Goal: Task Accomplishment & Management: Manage account settings

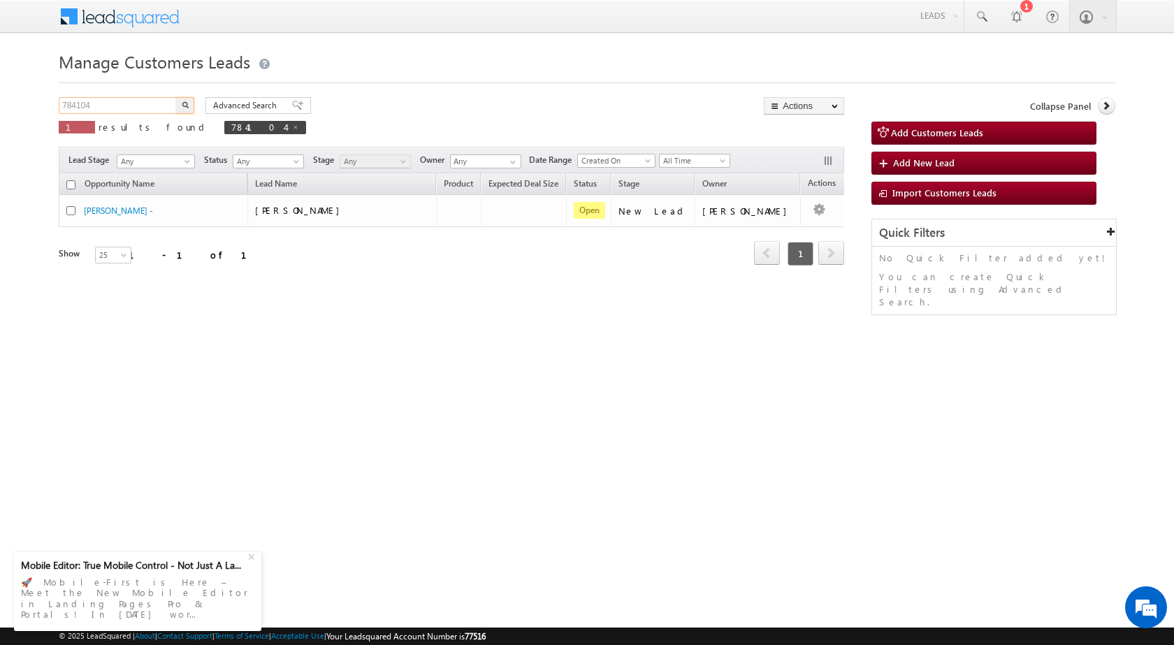
drag, startPoint x: 135, startPoint y: 102, endPoint x: 0, endPoint y: 102, distance: 134.9
click at [0, 102] on body "Menu Rubi Yadav sitar a7@ks erve." at bounding box center [587, 198] width 1174 height 396
paste input "3580"
type input "783580"
click at [186, 101] on img "button" at bounding box center [185, 104] width 7 height 7
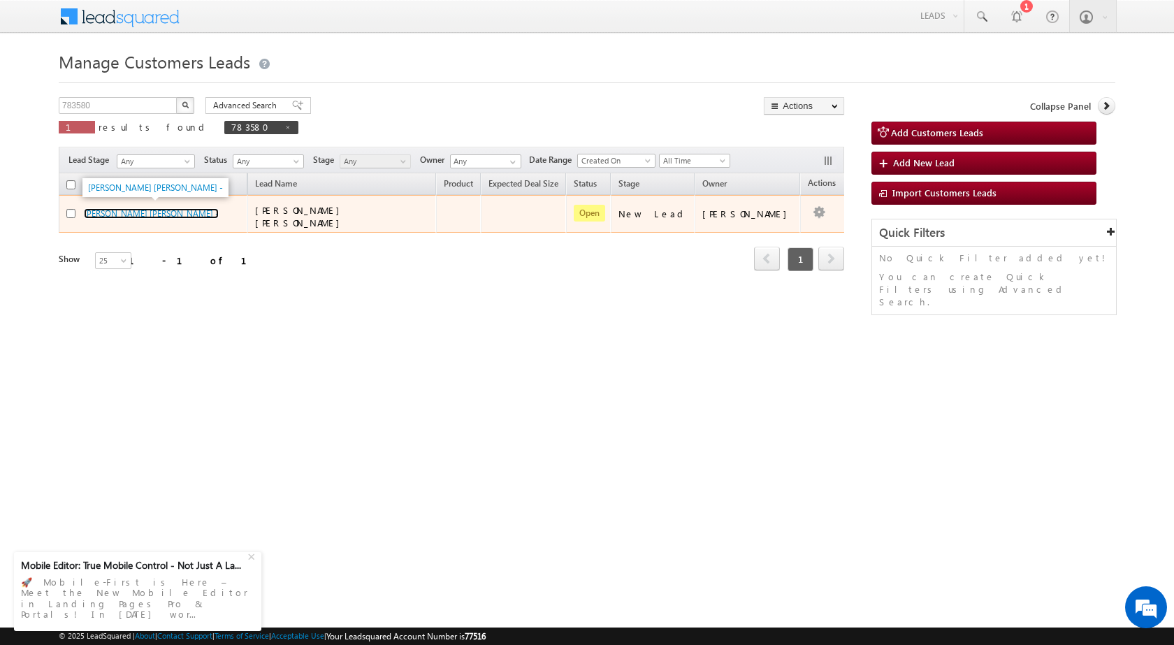
drag, startPoint x: 121, startPoint y: 212, endPoint x: 133, endPoint y: 60, distance: 152.8
click at [122, 212] on link "[PERSON_NAME] [PERSON_NAME] -" at bounding box center [151, 213] width 135 height 10
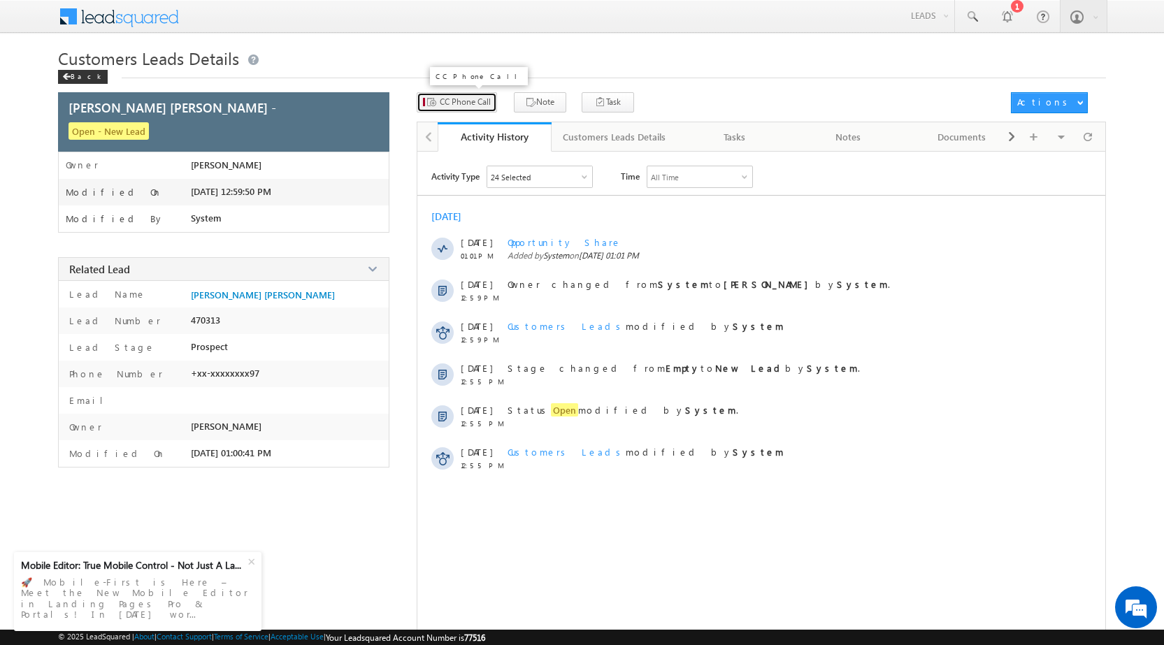
click at [491, 103] on span "CC Phone Call" at bounding box center [465, 102] width 51 height 13
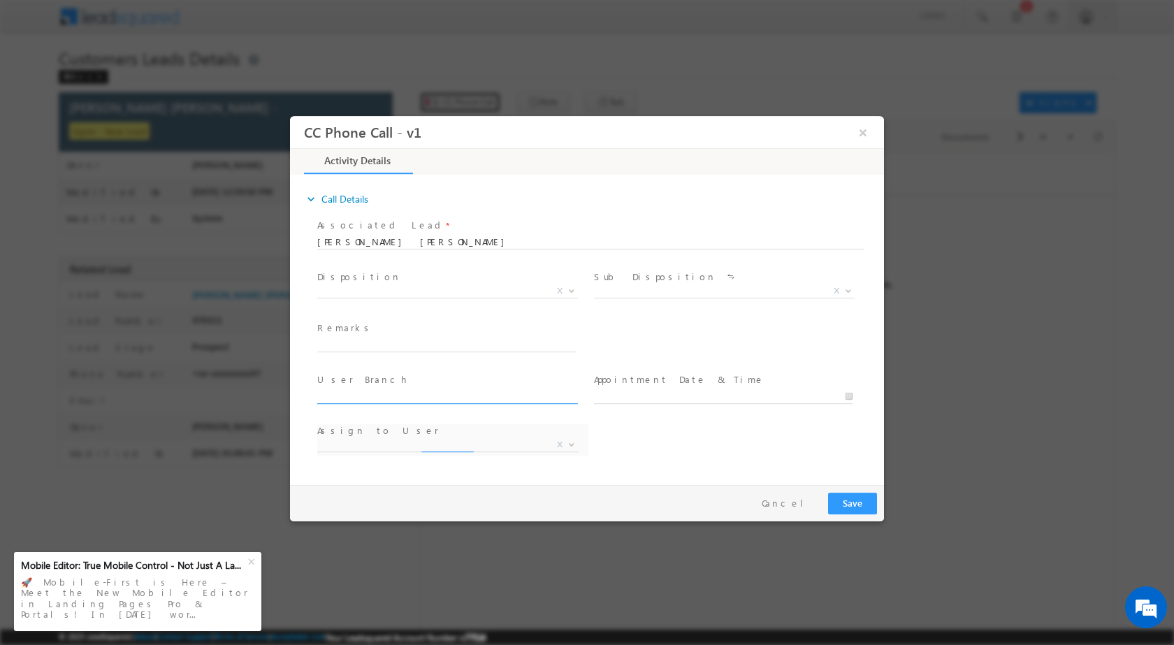
select select "akshay.sharma1@sgrlimited.in"
click at [567, 284] on span at bounding box center [570, 290] width 14 height 18
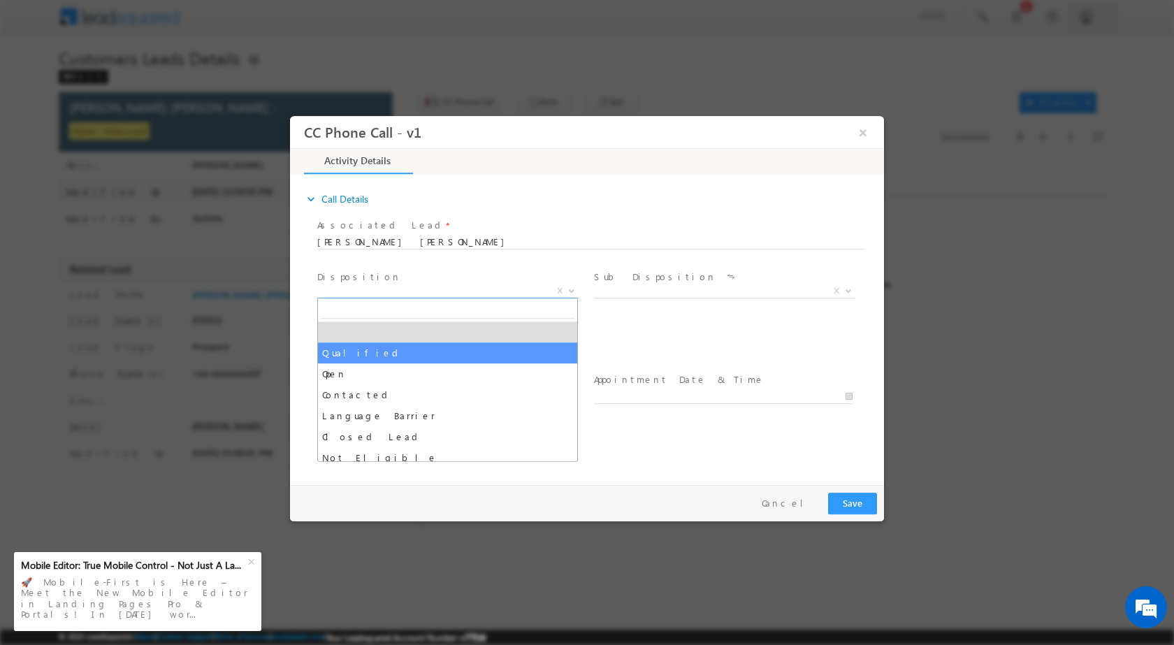
select select "Qualified"
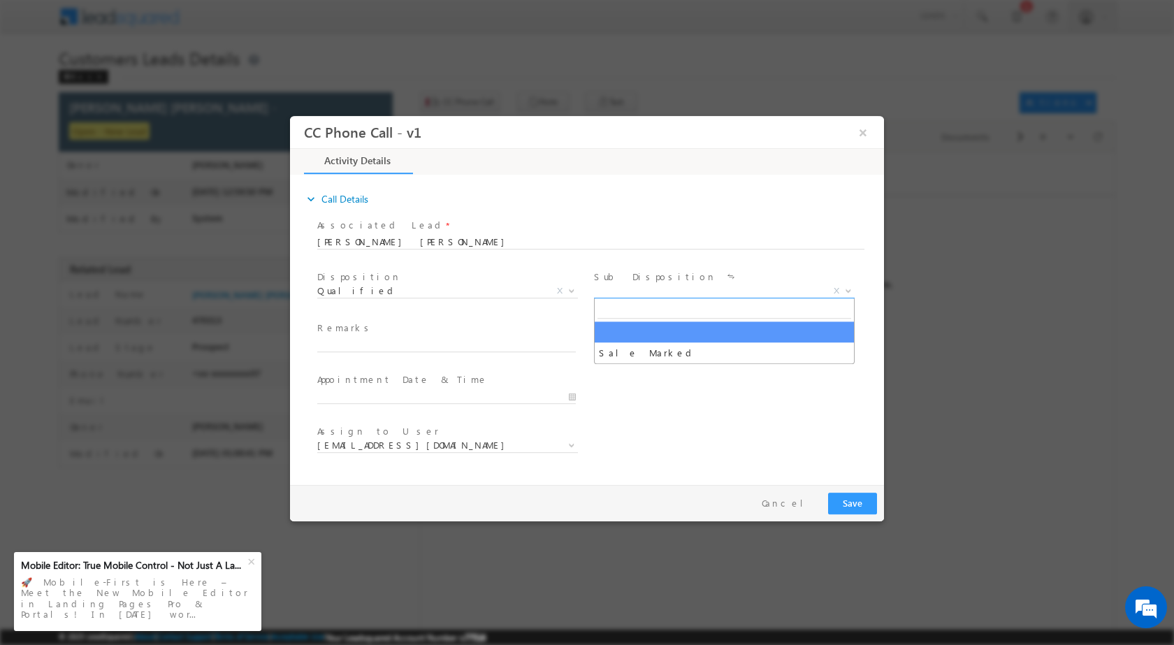
click at [847, 291] on span at bounding box center [847, 290] width 14 height 18
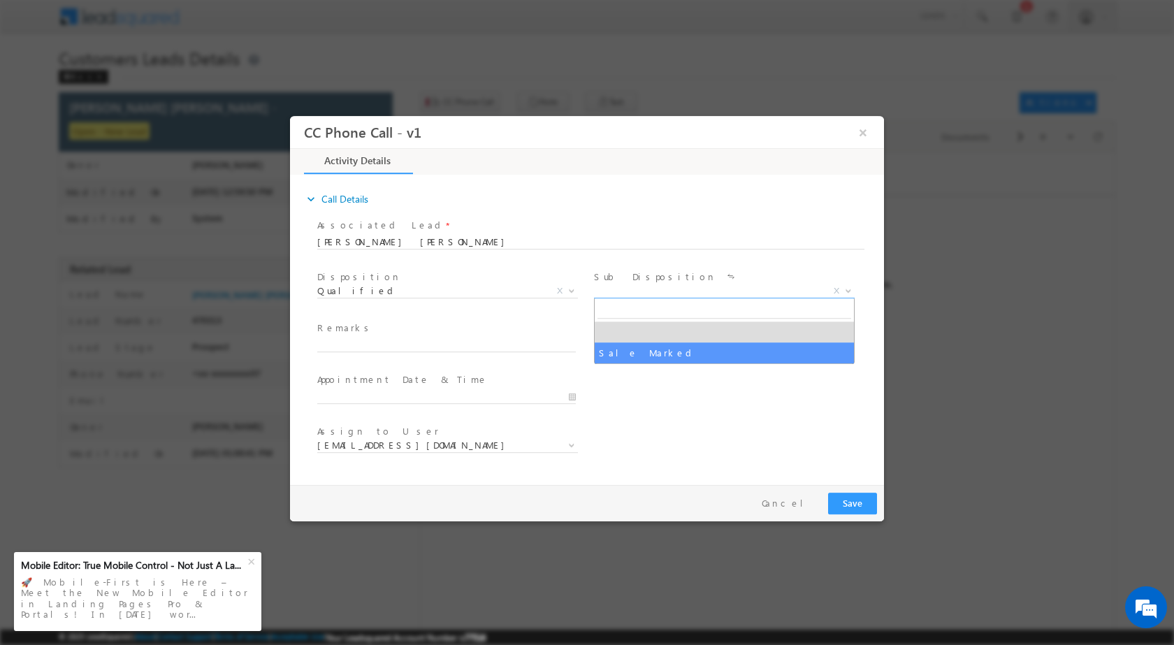
select select "Sale Marked"
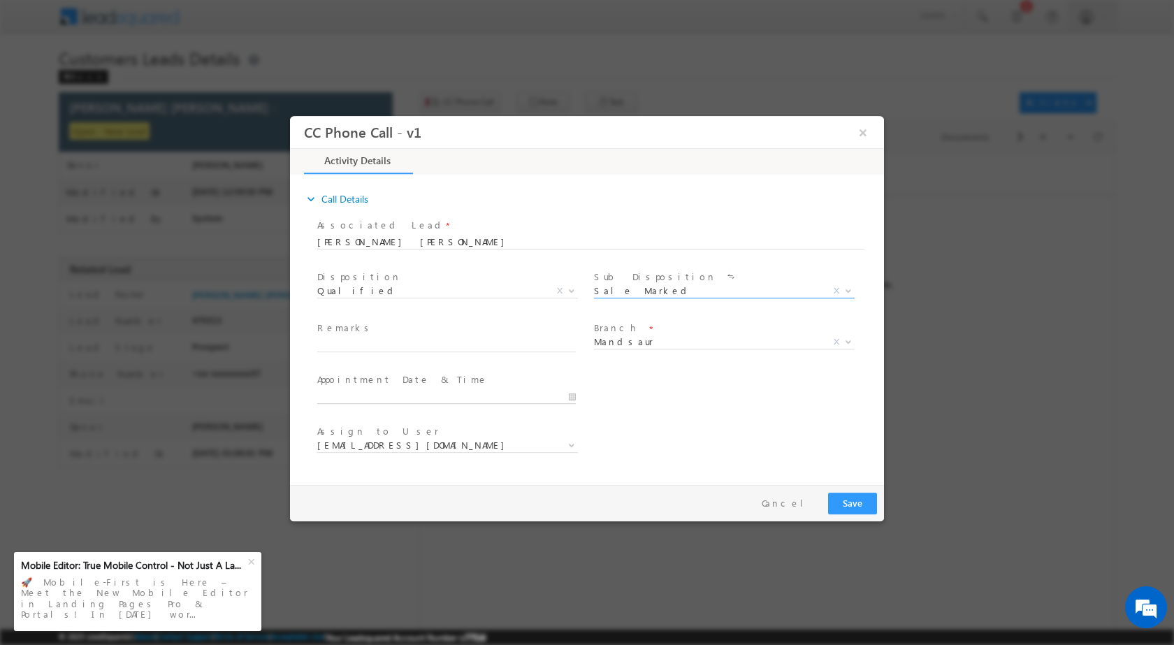
type input "08/22/2025 11:01 AM"
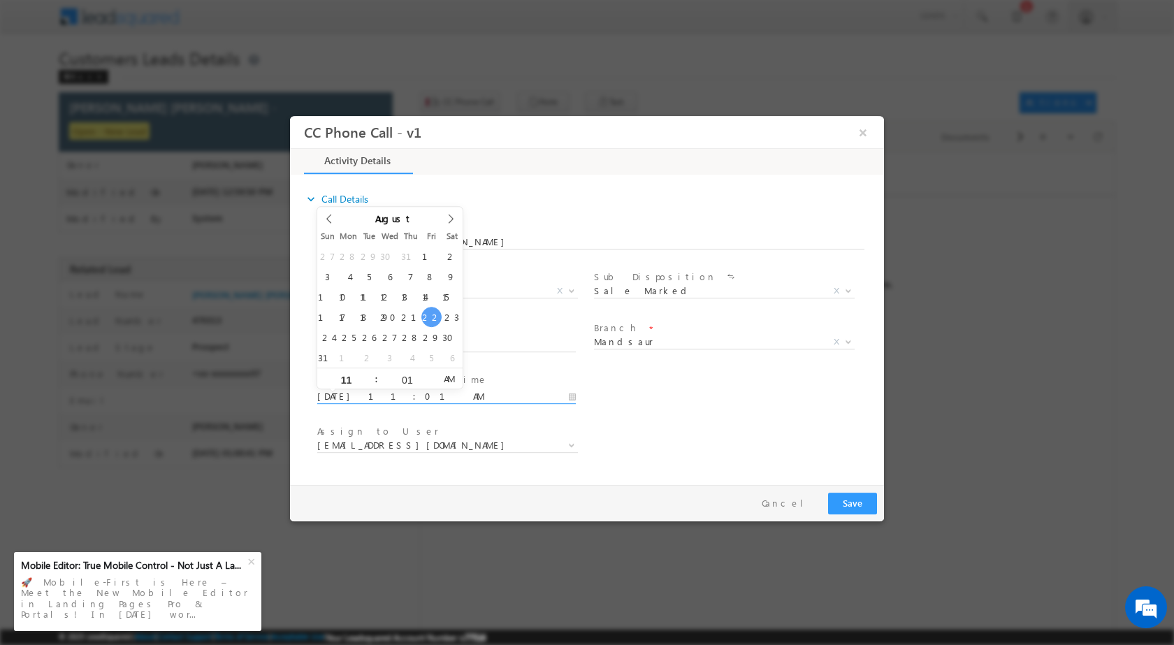
click at [568, 396] on input "08/22/2025 11:01 AM" at bounding box center [446, 396] width 259 height 14
type input "03"
type input "08/22/2025 3:01 AM"
click at [409, 380] on input "01" at bounding box center [407, 379] width 58 height 9
type input "00"
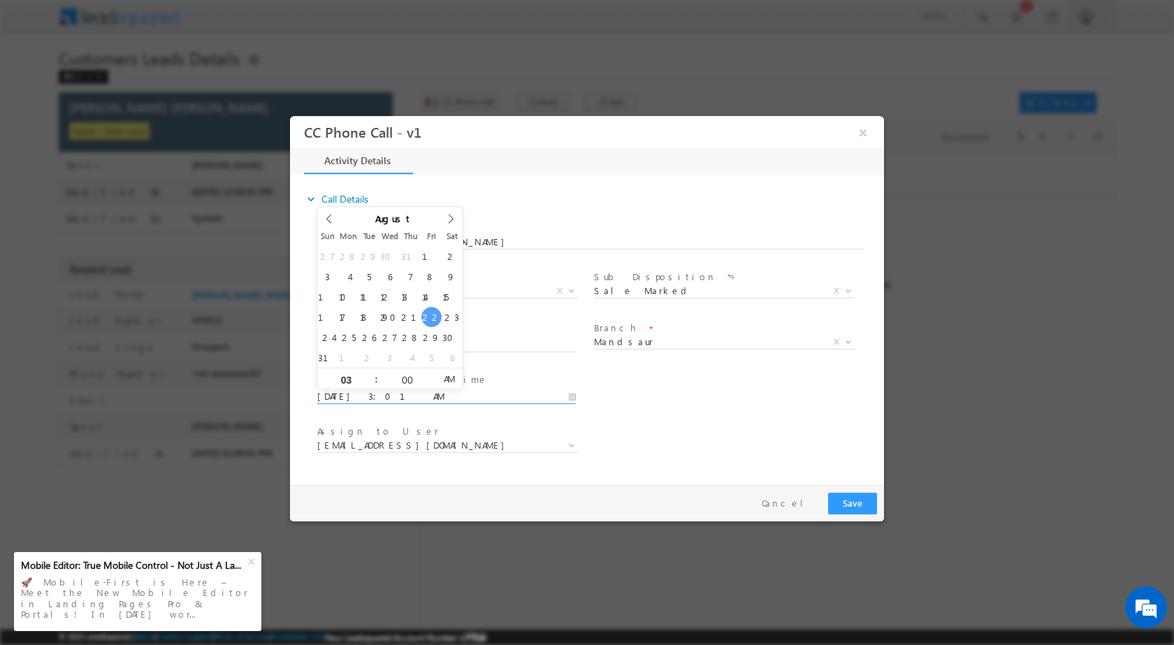
type input "08/22/2025 3:00 PM"
click at [445, 380] on span "AM" at bounding box center [449, 378] width 26 height 21
click at [751, 427] on div "Assign to User * akshay.sharma1@sgrlimited.in arvind.balai@sgrlimited.in chand.…" at bounding box center [600, 447] width 570 height 52
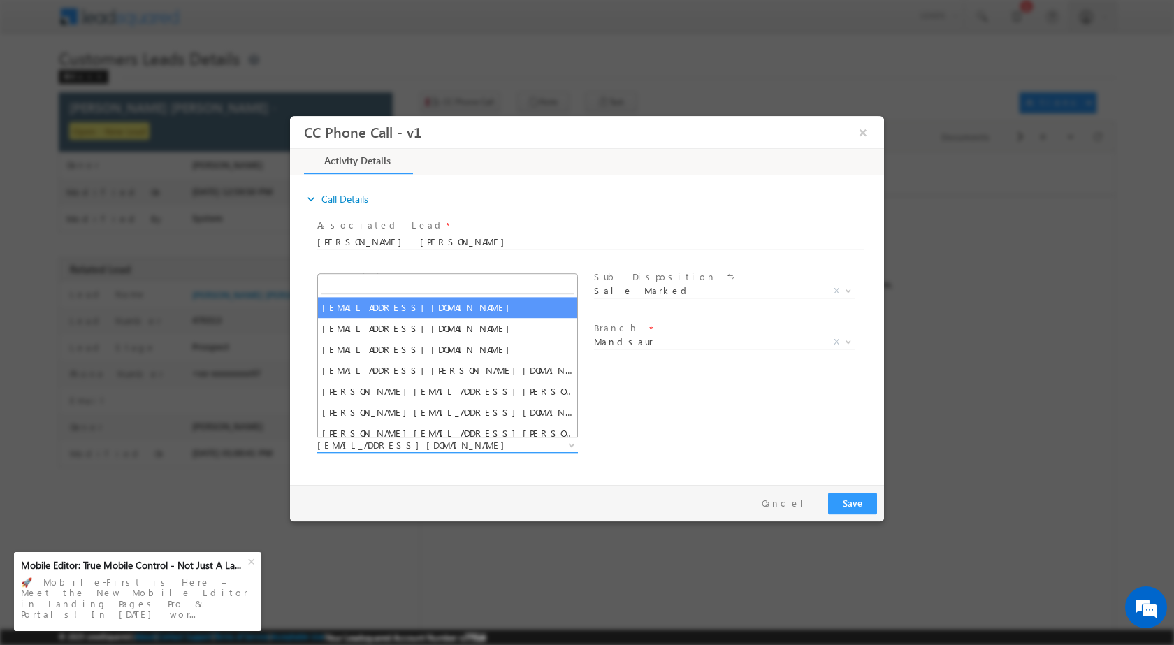
click at [576, 445] on b at bounding box center [572, 444] width 8 height 5
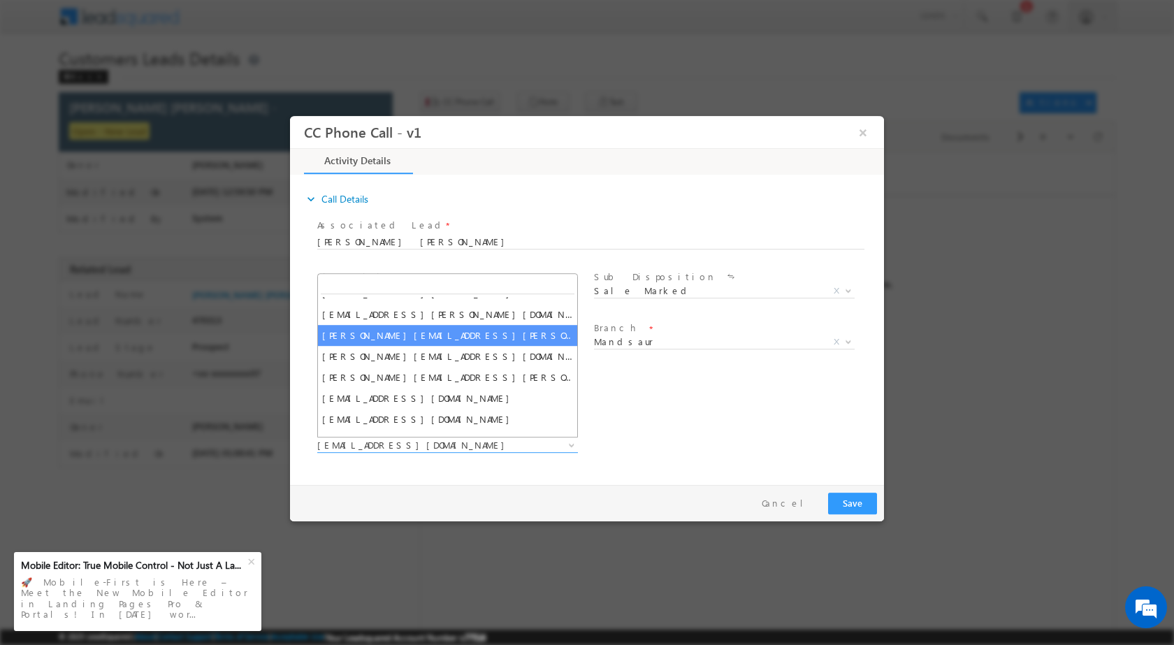
scroll to position [112, 0]
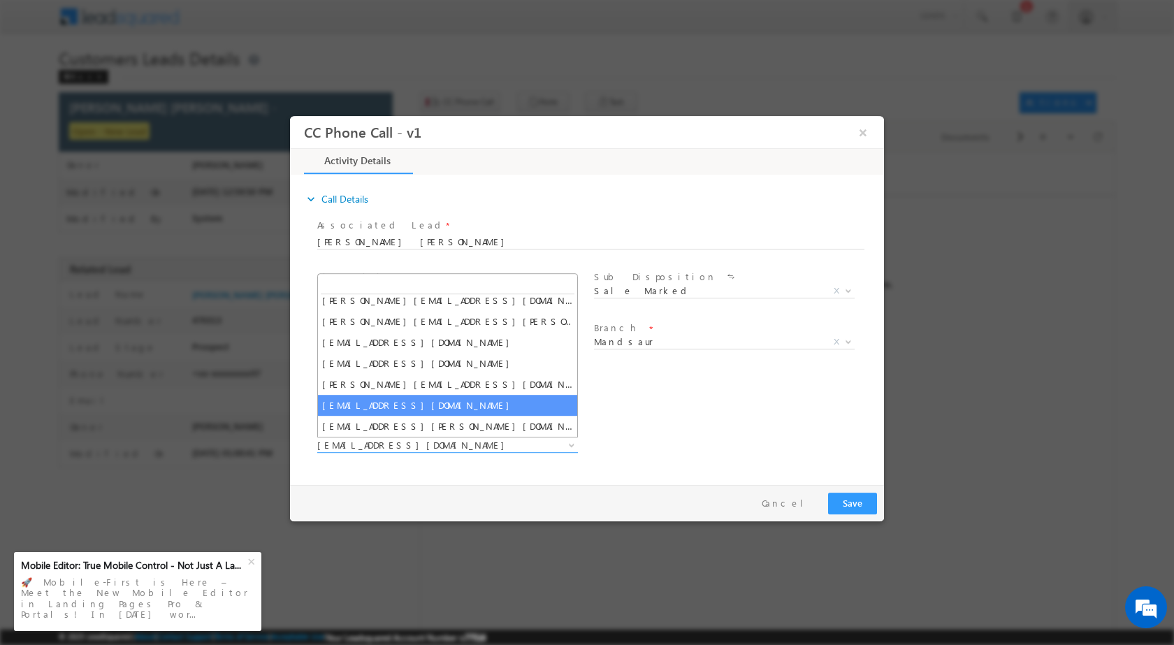
select select "[EMAIL_ADDRESS][DOMAIN_NAME]"
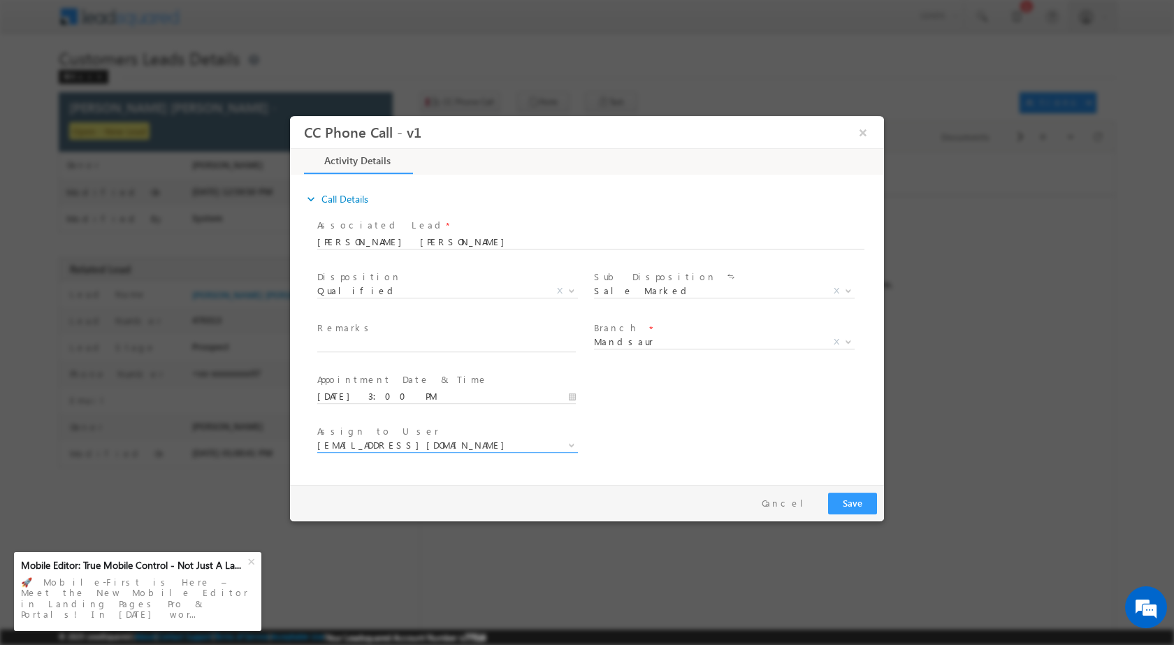
click at [395, 336] on div "Remarks *" at bounding box center [452, 337] width 271 height 32
click at [395, 346] on input "text" at bounding box center [446, 345] width 259 height 14
paste input "22/08-Customer Name is Madanlal Patidar Madanlal Patidar Customer age is 40 yrs…"
type input "22/08-Customer Name is Madanlal Patidar Madanlal Patidar Customer age is 40 yrs…"
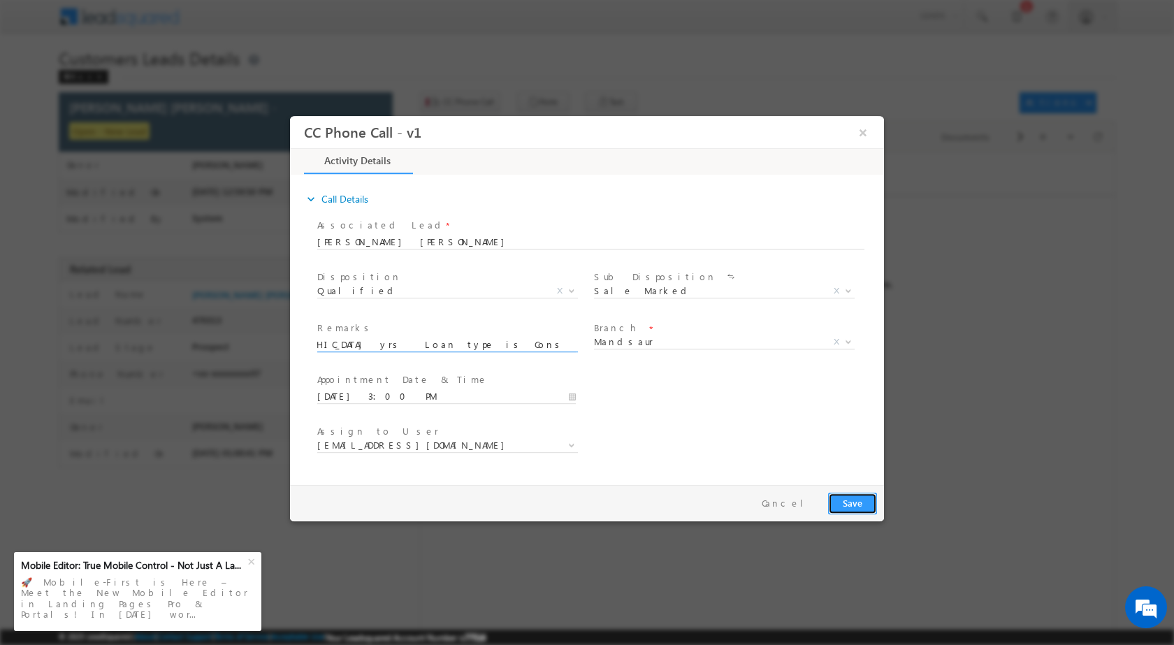
click at [860, 502] on button "Save" at bounding box center [852, 503] width 49 height 22
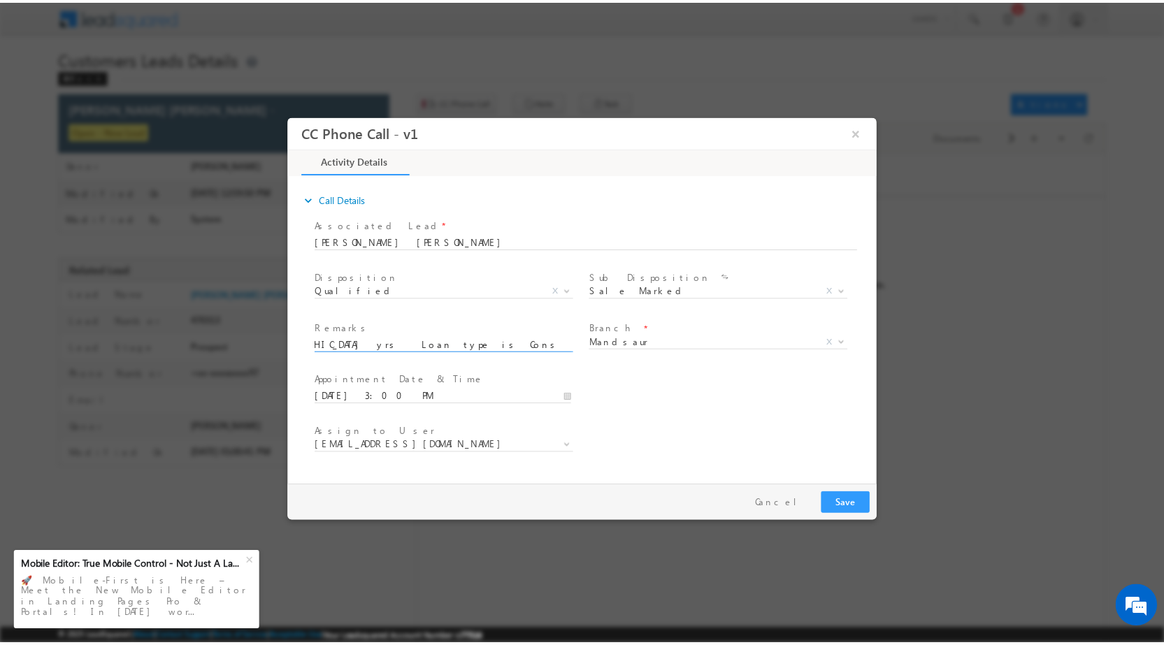
scroll to position [0, 0]
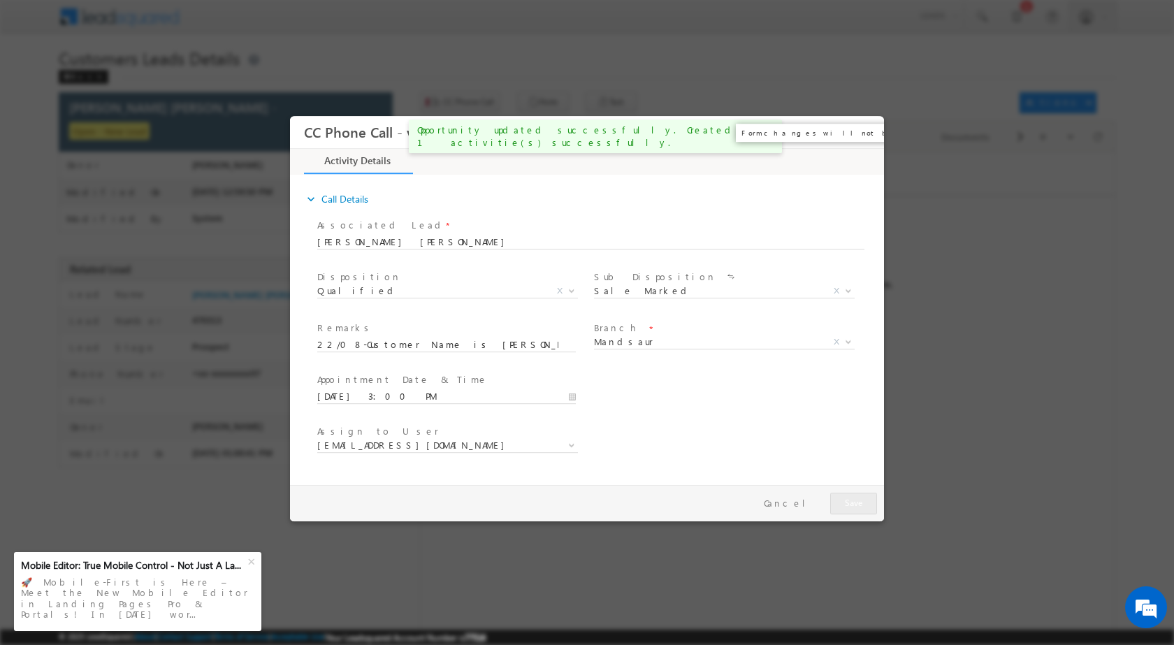
click at [868, 134] on button "×" at bounding box center [863, 132] width 24 height 26
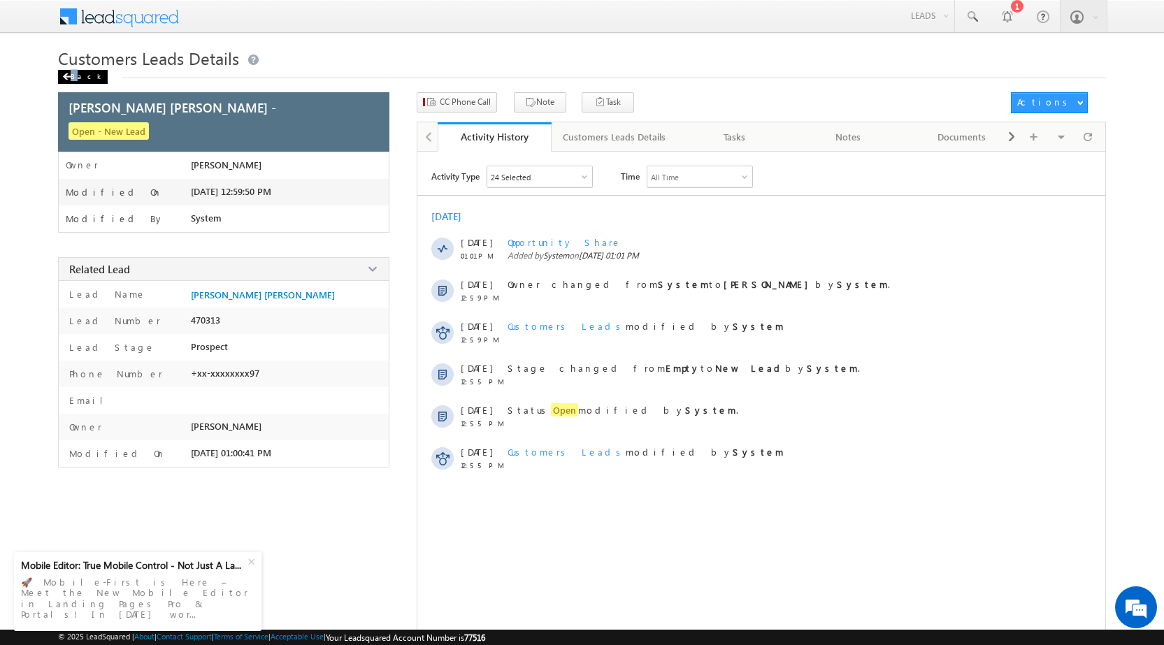
click at [73, 72] on div "Back" at bounding box center [83, 77] width 50 height 14
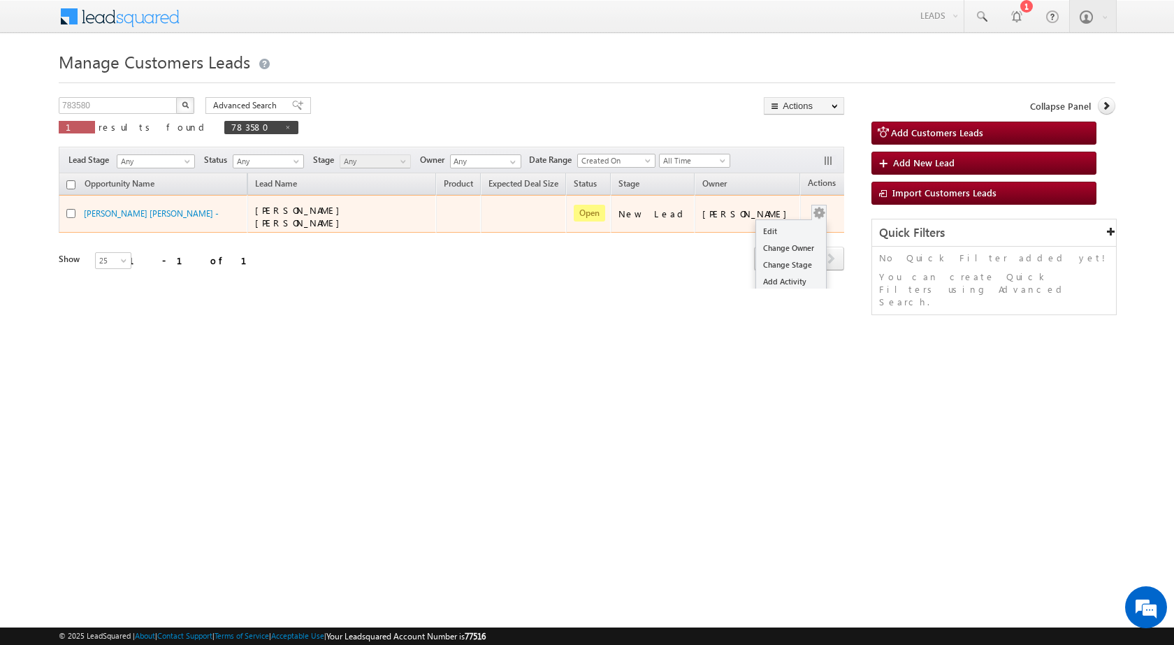
click at [806, 212] on td "Edit Change Owner Change Stage Add Activity Add Task Delete" at bounding box center [829, 214] width 58 height 38
click at [784, 228] on link "Edit" at bounding box center [791, 231] width 70 height 17
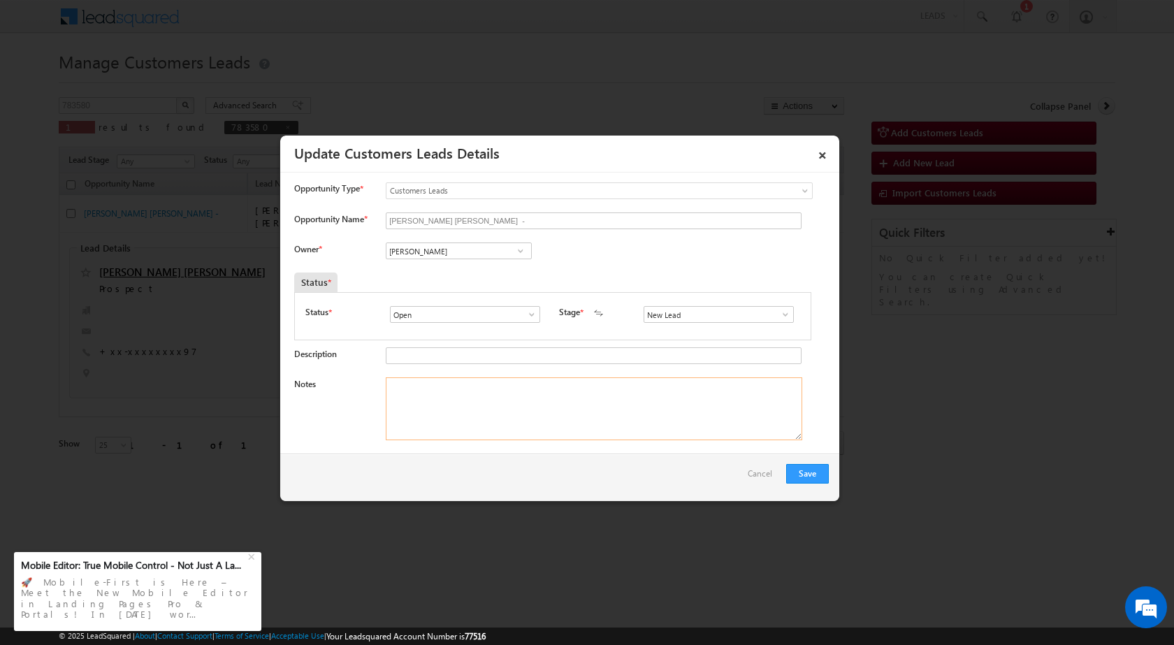
click at [493, 401] on textarea "Notes" at bounding box center [594, 408] width 417 height 63
paste textarea "22/08-Customer Name is [PERSON_NAME] [PERSON_NAME] Customer age is [DEMOGRAPHIC…"
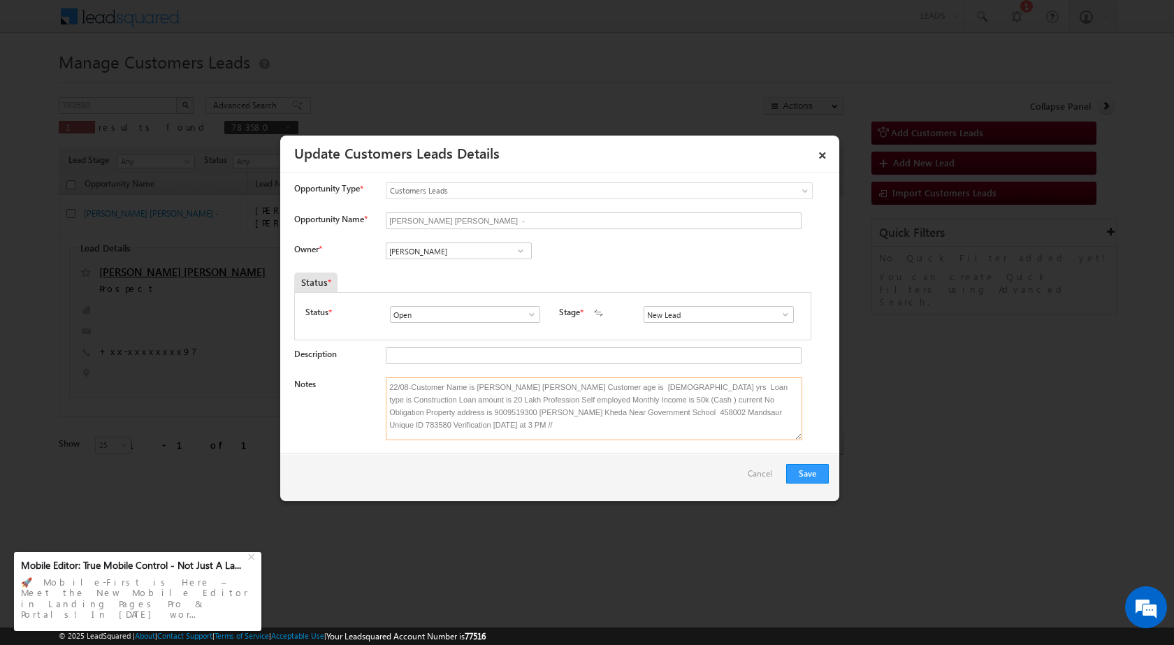
type textarea "22/08-Customer Name is [PERSON_NAME] [PERSON_NAME] Customer age is [DEMOGRAPHIC…"
click at [524, 248] on span at bounding box center [521, 250] width 14 height 11
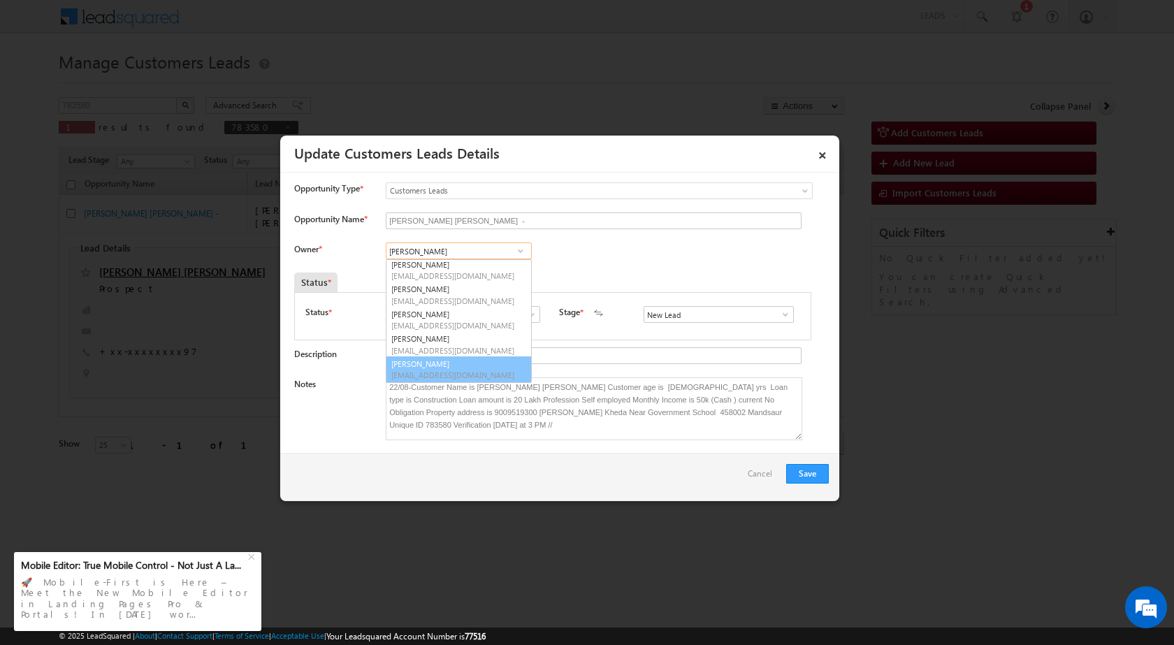
scroll to position [1118, 0]
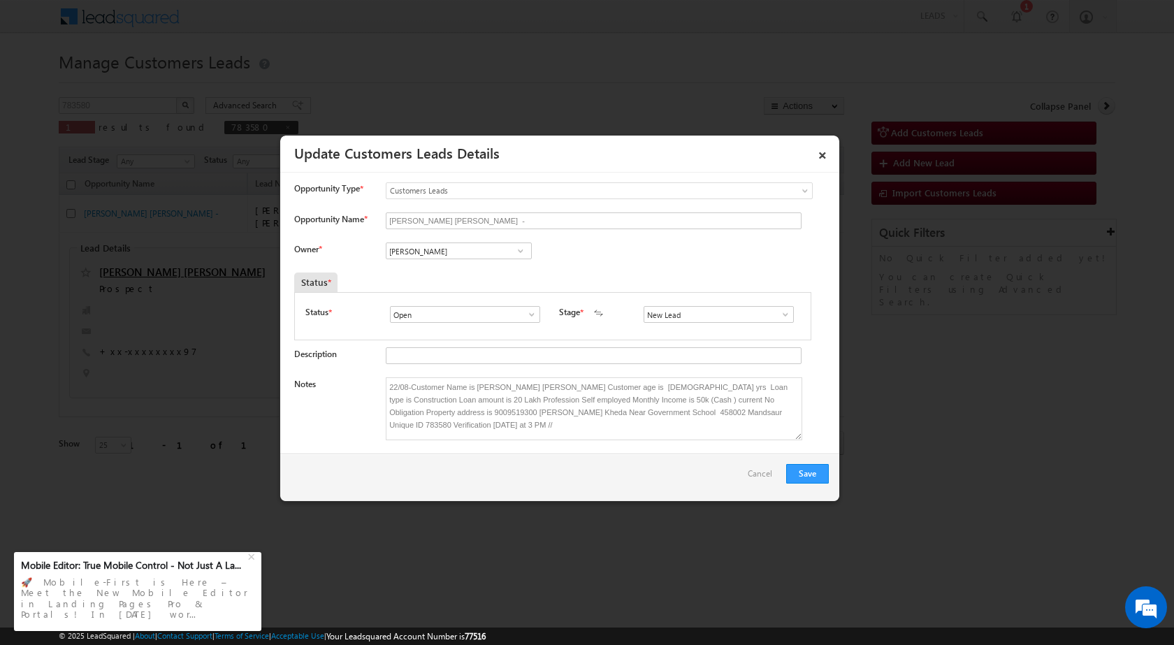
click at [664, 277] on div "Status *" at bounding box center [486, 283] width 384 height 20
click at [821, 475] on button "Save" at bounding box center [807, 474] width 43 height 20
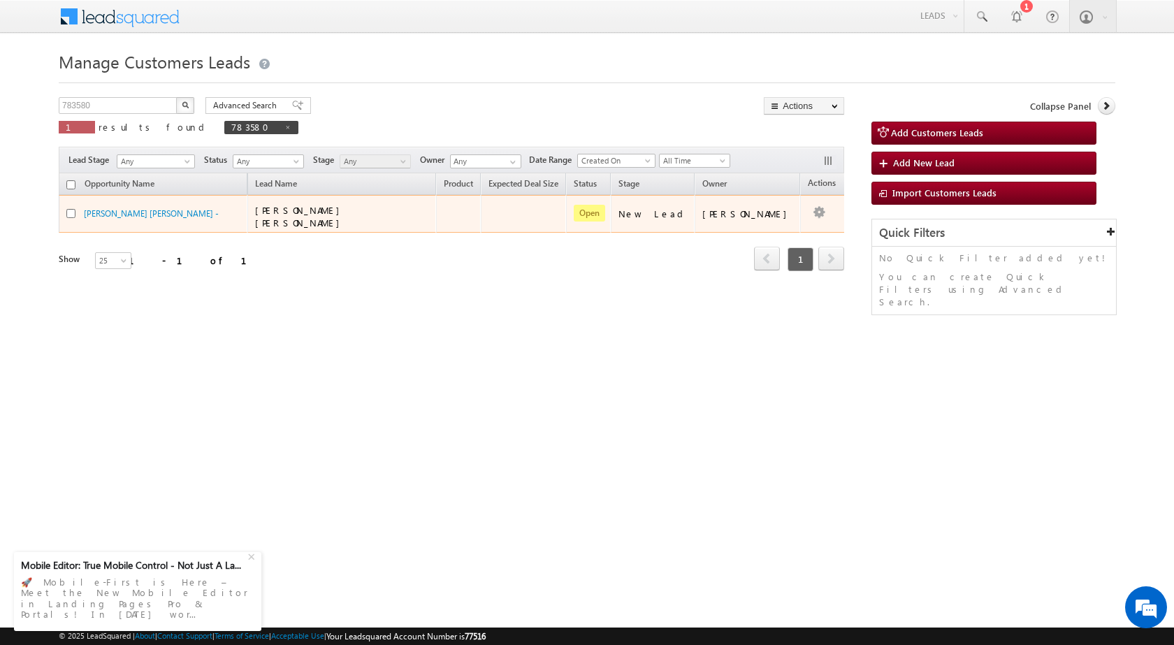
click at [811, 210] on td "Edit Change Owner Change Stage Add Activity Add Task Delete" at bounding box center [829, 214] width 58 height 38
click at [778, 225] on link "Edit" at bounding box center [791, 231] width 70 height 17
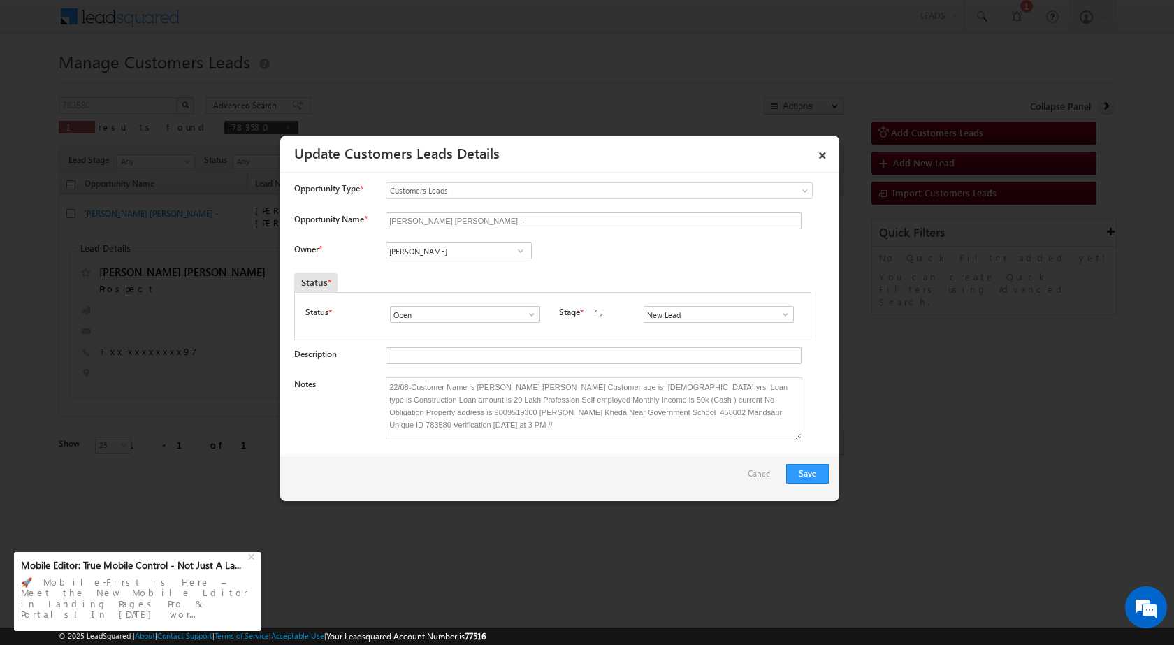
click at [520, 253] on span at bounding box center [521, 250] width 14 height 11
click at [476, 252] on input "[PERSON_NAME]" at bounding box center [459, 251] width 146 height 17
drag, startPoint x: 476, startPoint y: 252, endPoint x: 363, endPoint y: 252, distance: 112.5
click at [366, 254] on div "Owner * Vikas Halwai [PERSON_NAME] [PERSON_NAME] [PERSON_NAME] [PERSON_NAME] [P…" at bounding box center [561, 254] width 535 height 23
click at [471, 297] on link "Saiyyad [PERSON_NAME] [PERSON_NAME][EMAIL_ADDRESS][DOMAIN_NAME]" at bounding box center [459, 297] width 146 height 27
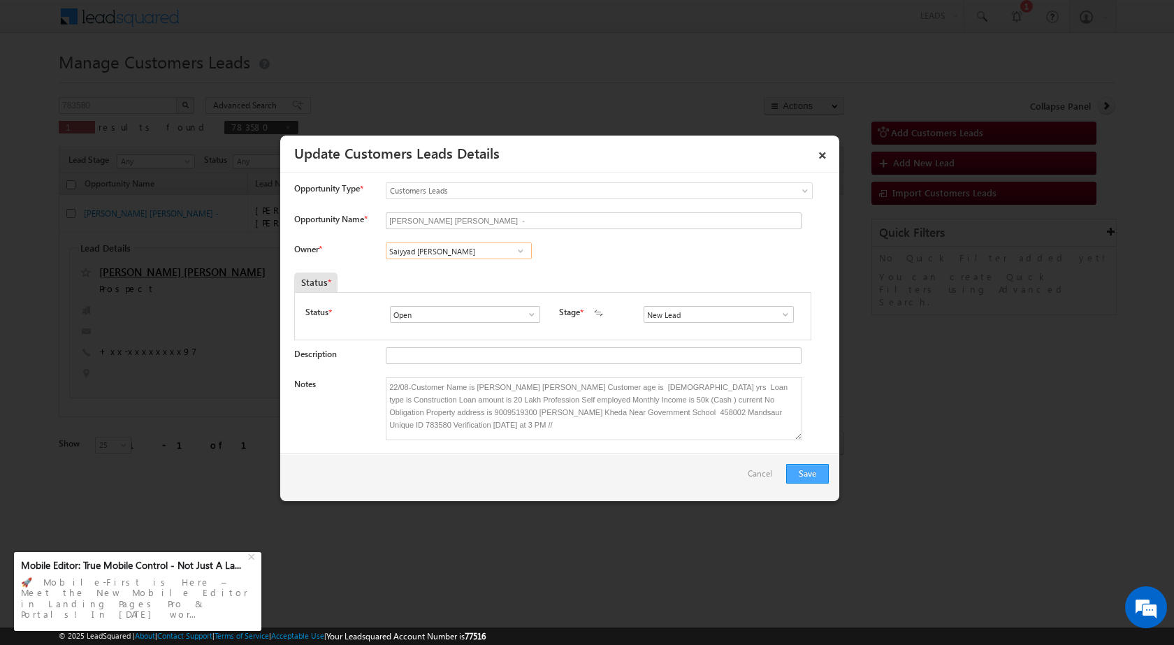
type input "Saiyyad [PERSON_NAME]"
click at [806, 471] on button "Save" at bounding box center [807, 474] width 43 height 20
